Goal: Transaction & Acquisition: Purchase product/service

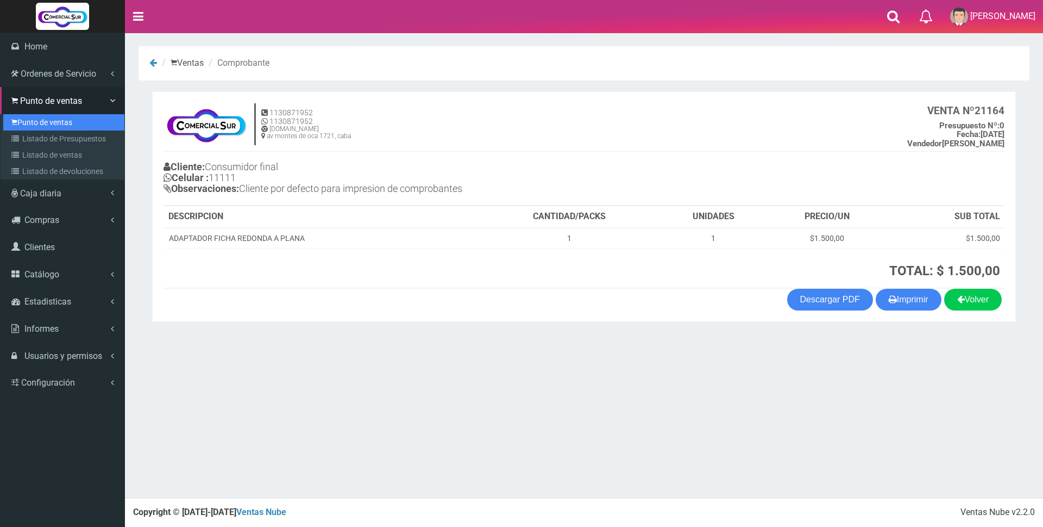
click at [21, 122] on link "Punto de ventas" at bounding box center [63, 122] width 121 height 16
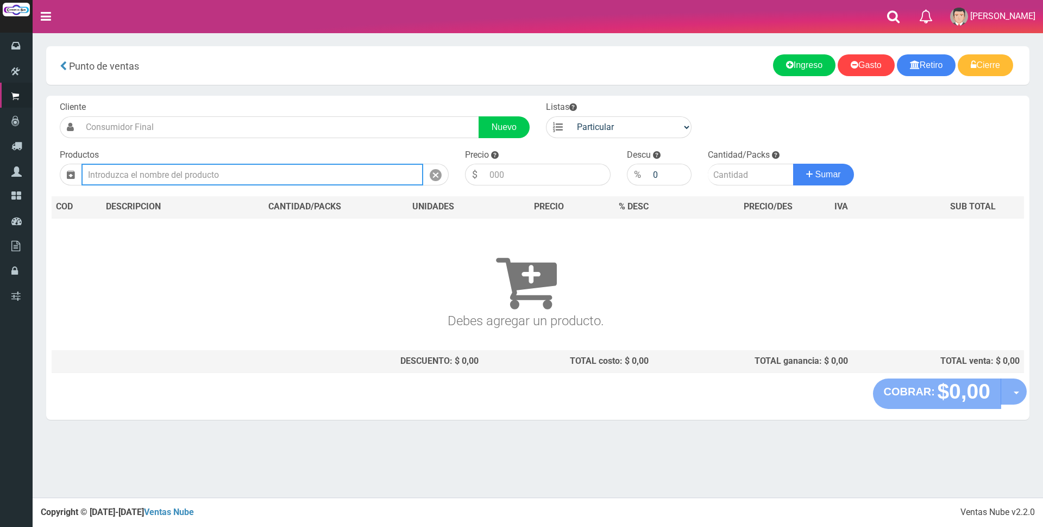
click at [249, 173] on input "text" at bounding box center [253, 175] width 342 height 22
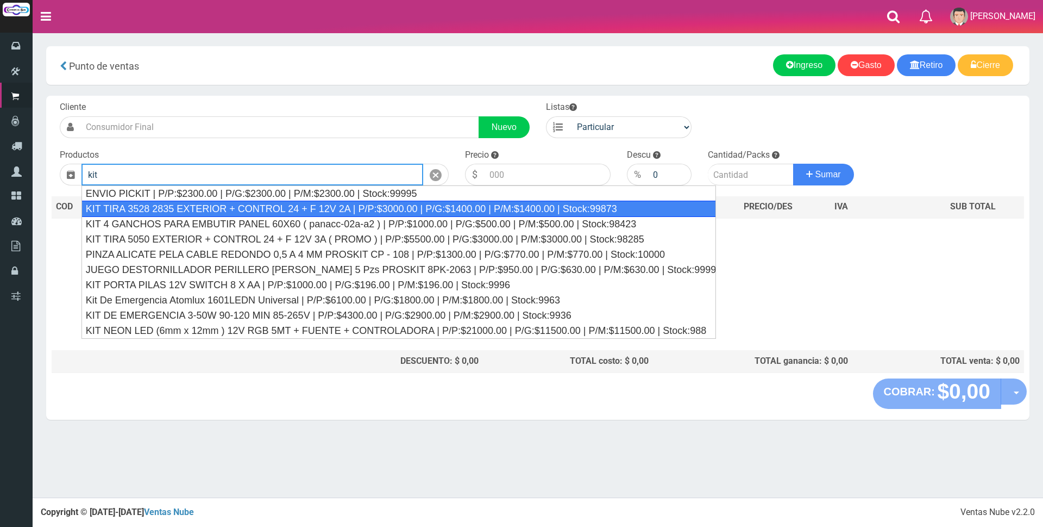
drag, startPoint x: 264, startPoint y: 210, endPoint x: 347, endPoint y: 196, distance: 84.2
click at [265, 210] on div "KIT TIRA 3528 2835 EXTERIOR + CONTROL 24 + F 12V 2A | P/P:$3000.00 | P/G:$1400.…" at bounding box center [399, 208] width 635 height 16
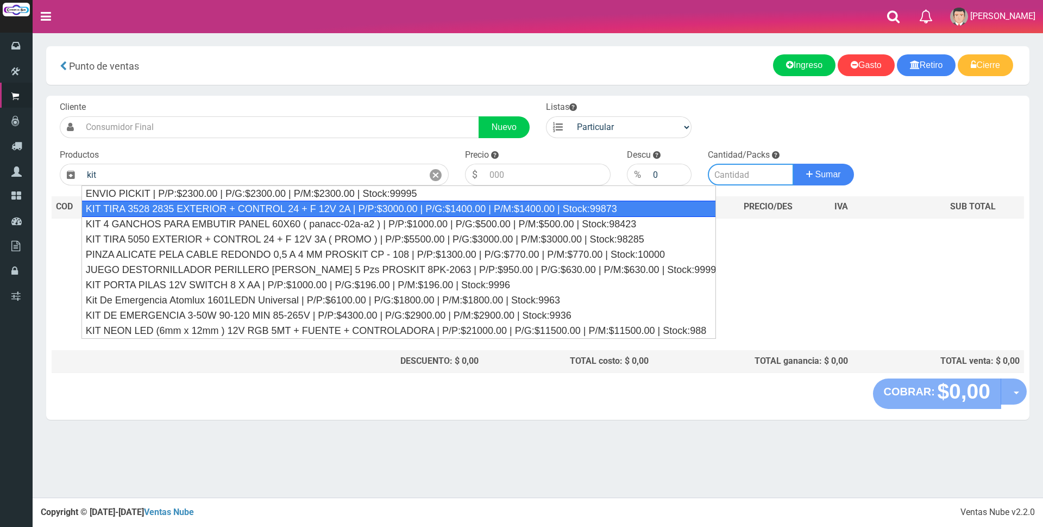
type input "KIT TIRA 3528 2835 EXTERIOR + CONTROL 24 + F 12V 2A | P/P:$3000.00 | P/G:$1400.…"
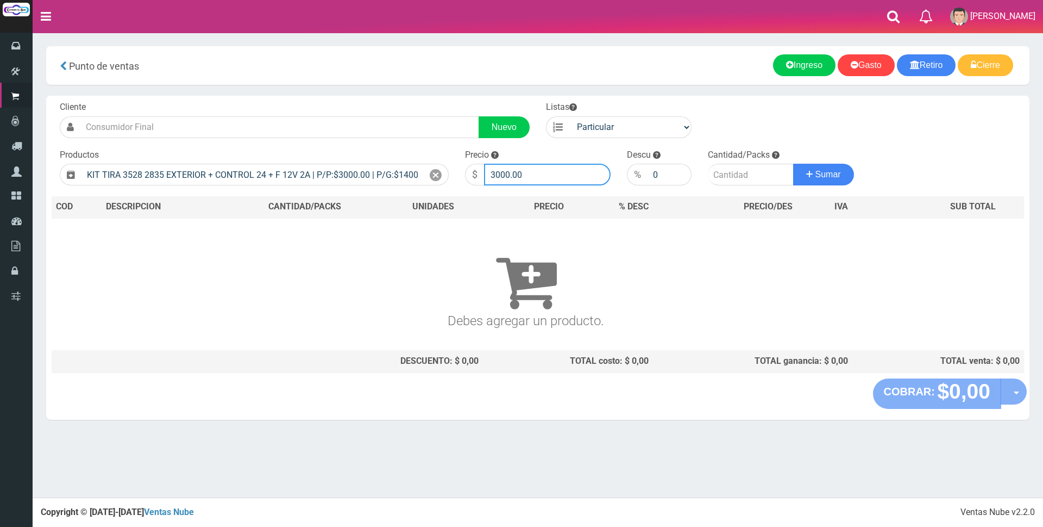
click at [546, 172] on input "3000.00" at bounding box center [547, 175] width 127 height 22
type input "3"
type input "20300"
click at [718, 176] on input "number" at bounding box center [751, 175] width 86 height 22
type input "1"
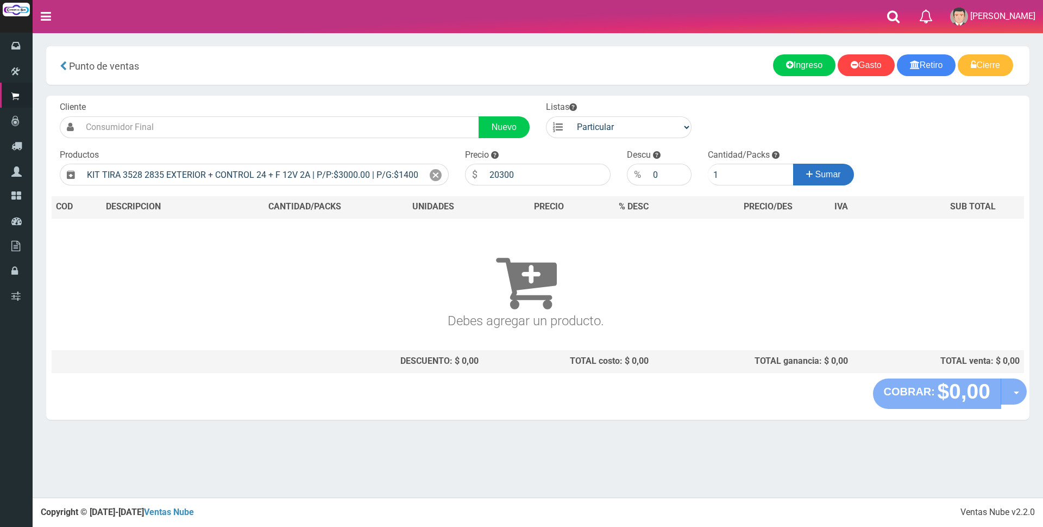
click at [819, 181] on button "Sumar" at bounding box center [823, 175] width 61 height 22
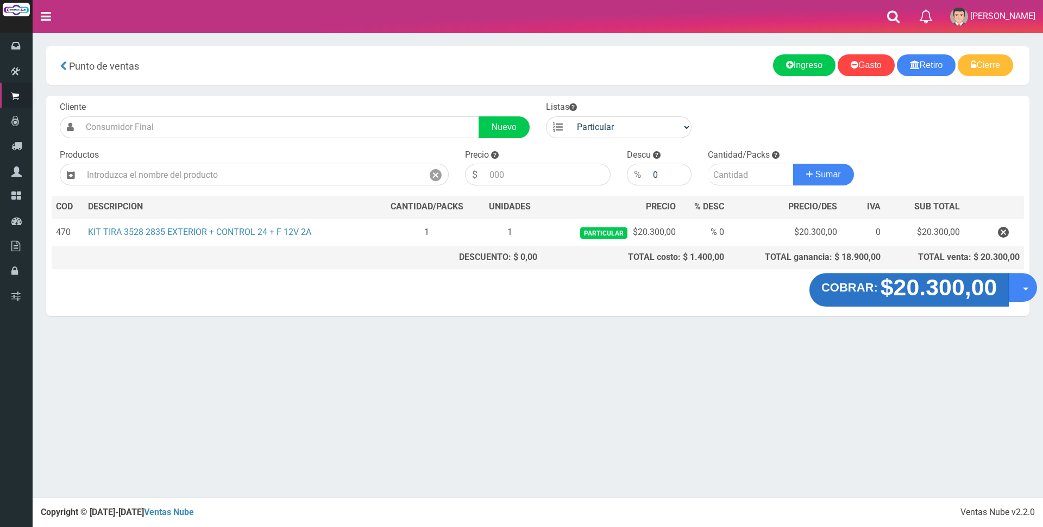
click at [955, 292] on strong "$20.300,00" at bounding box center [939, 287] width 117 height 26
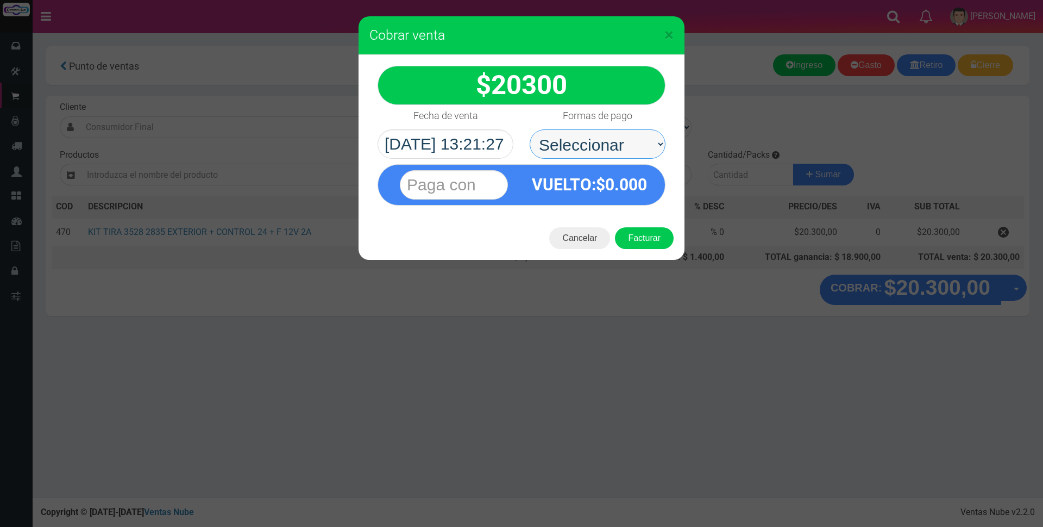
click at [554, 145] on select "Seleccionar Efectivo Tarjeta de Crédito Depósito Débito" at bounding box center [598, 143] width 136 height 29
select select "Tarjeta de Crédito"
click at [530, 129] on select "Seleccionar Efectivo Tarjeta de Crédito Depósito Débito" at bounding box center [598, 143] width 136 height 29
click at [476, 184] on input "text" at bounding box center [454, 184] width 108 height 29
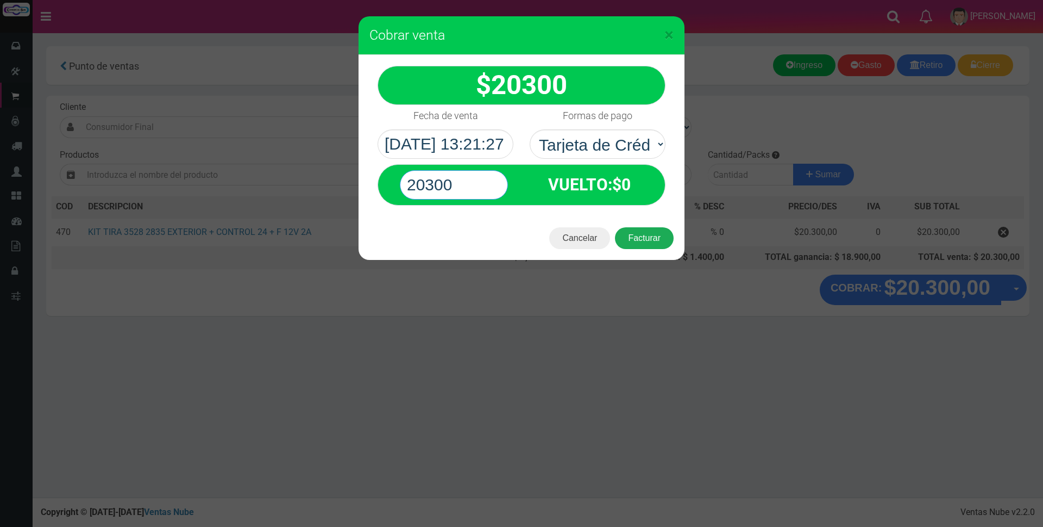
type input "20300"
click at [662, 238] on button "Facturar" at bounding box center [644, 238] width 59 height 22
